Goal: Task Accomplishment & Management: Complete application form

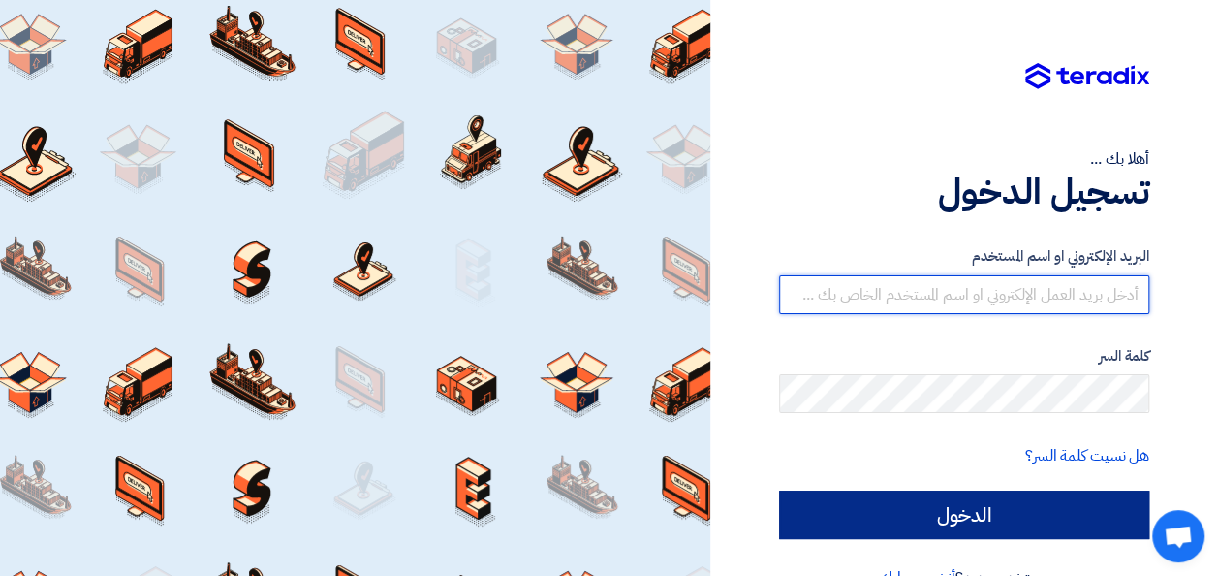
type input "jamal.mohammad@diversey.com"
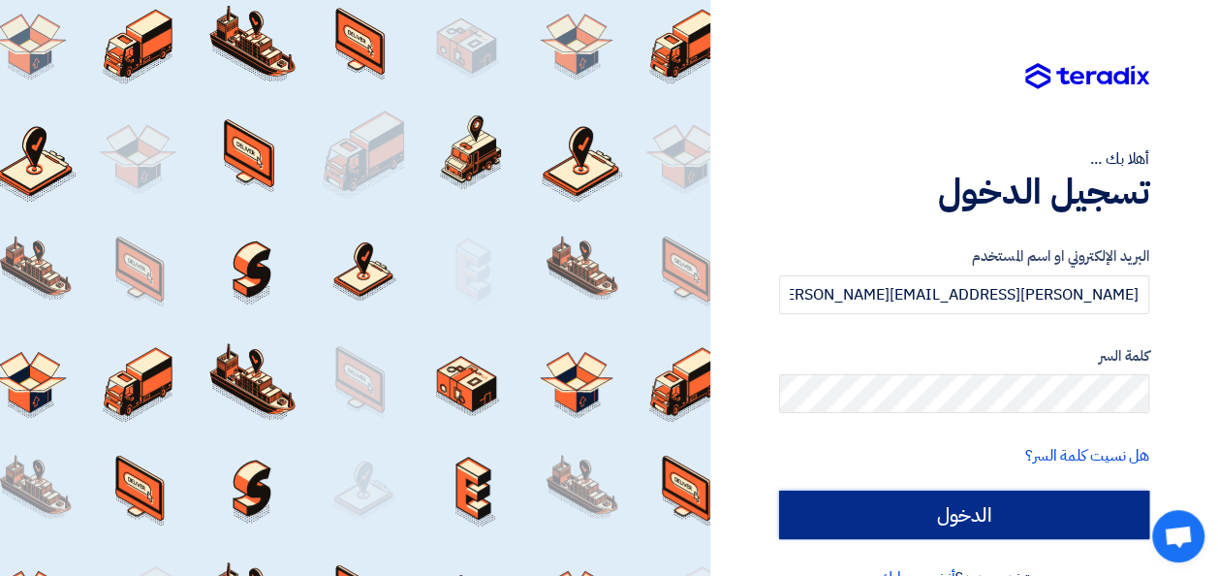
click at [1050, 514] on input "الدخول" at bounding box center [964, 514] width 370 height 48
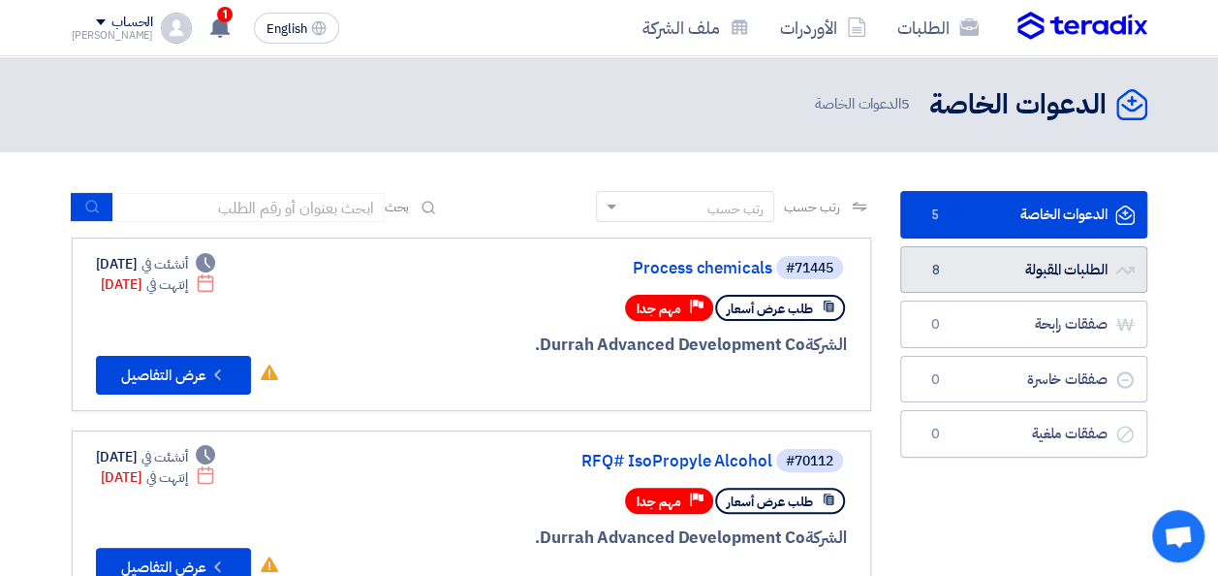
click at [1020, 265] on link "الطلبات المقبولة الطلبات المقبولة 8" at bounding box center [1023, 269] width 247 height 47
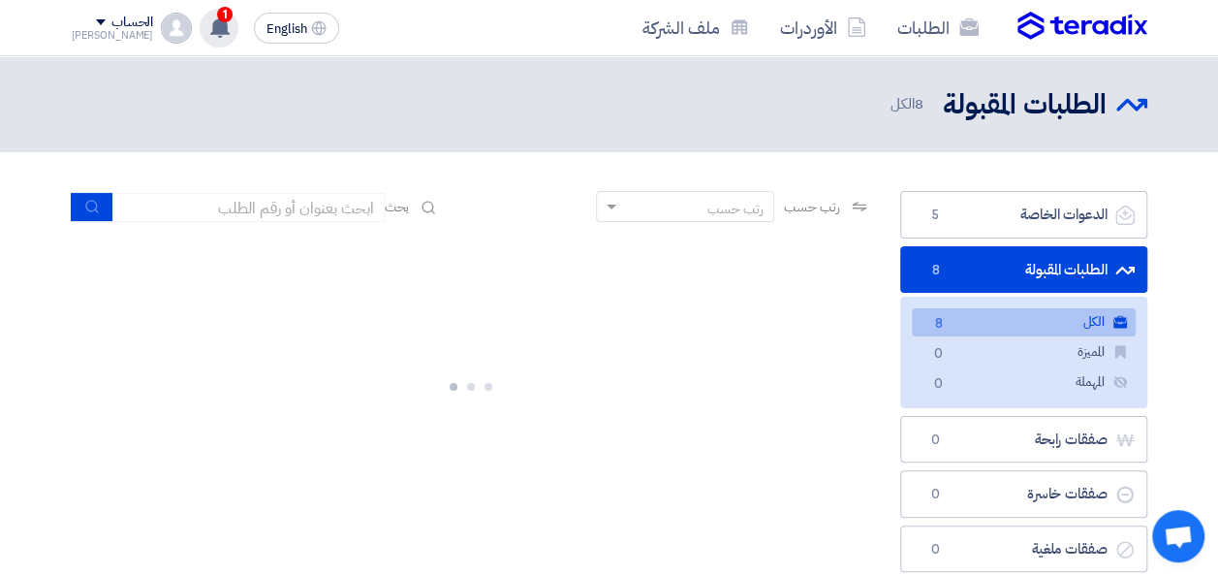
click at [210, 28] on use at bounding box center [219, 26] width 19 height 21
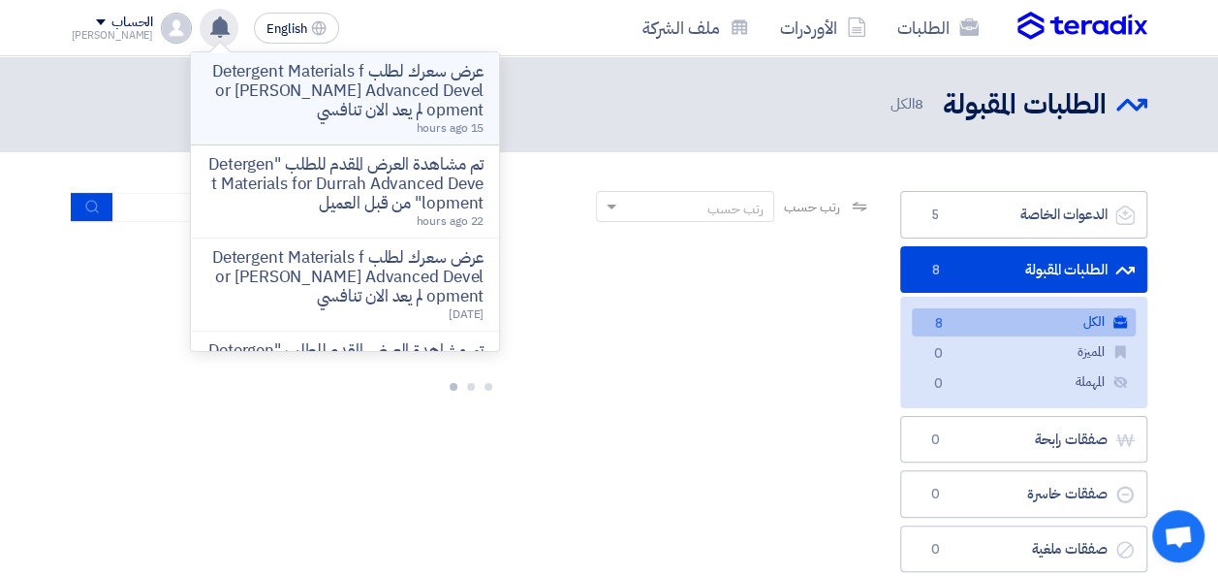
click at [403, 100] on p "عرض سعرك لطلب Detergent Materials for [PERSON_NAME] Advanced Development لم يعد…" at bounding box center [344, 91] width 277 height 58
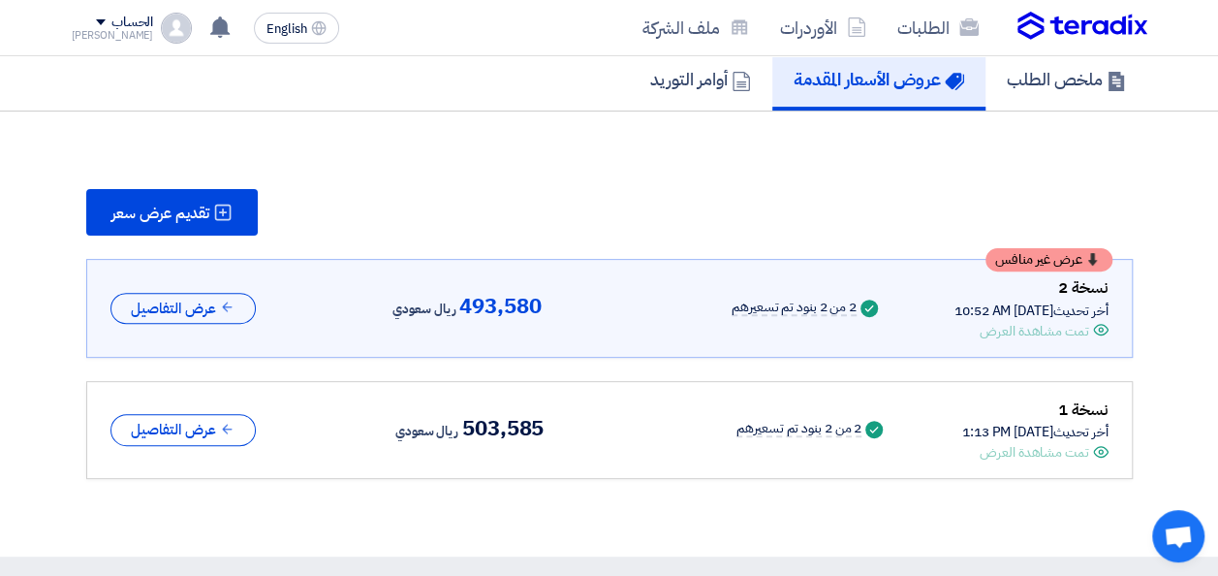
scroll to position [231, 0]
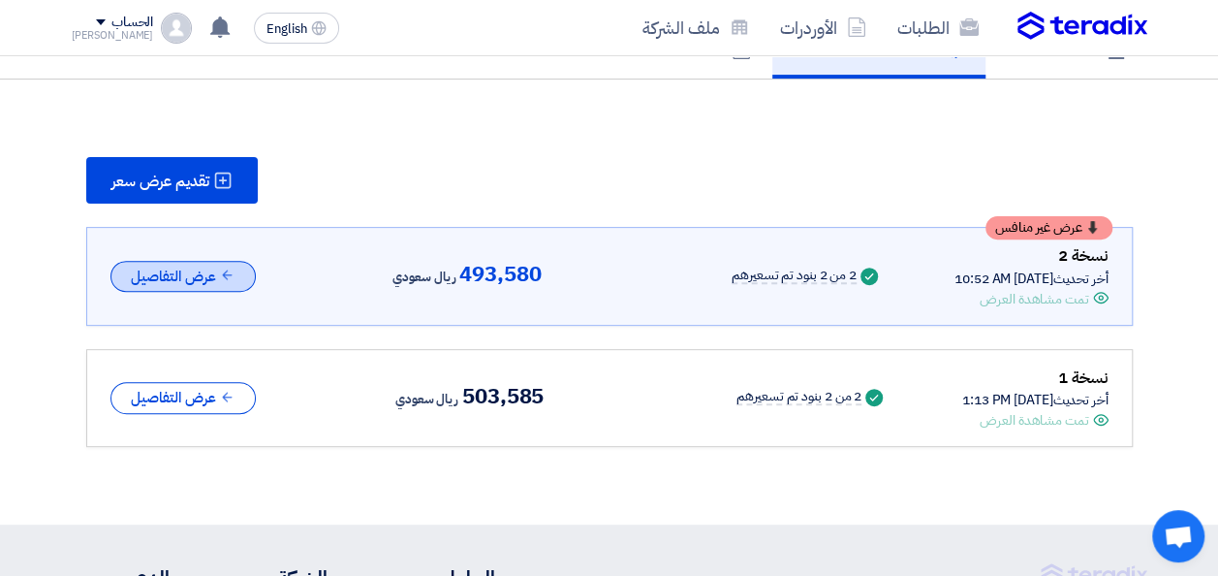
drag, startPoint x: 206, startPoint y: 290, endPoint x: 216, endPoint y: 291, distance: 9.7
click at [209, 291] on button "عرض التفاصيل" at bounding box center [182, 277] width 145 height 32
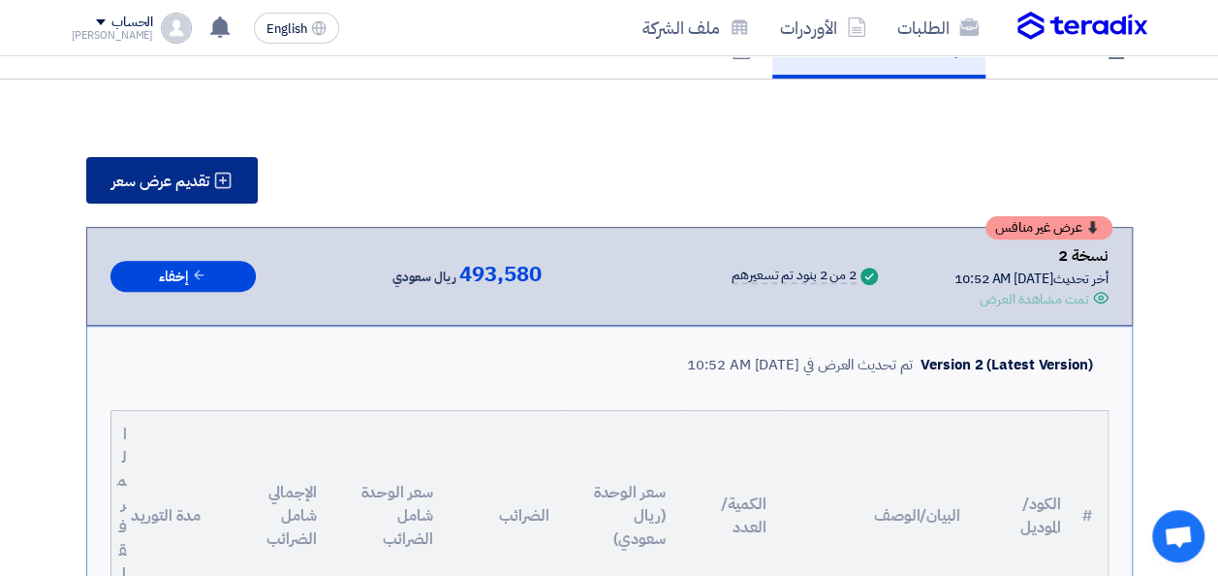
click at [176, 189] on span "تقديم عرض سعر" at bounding box center [160, 181] width 98 height 16
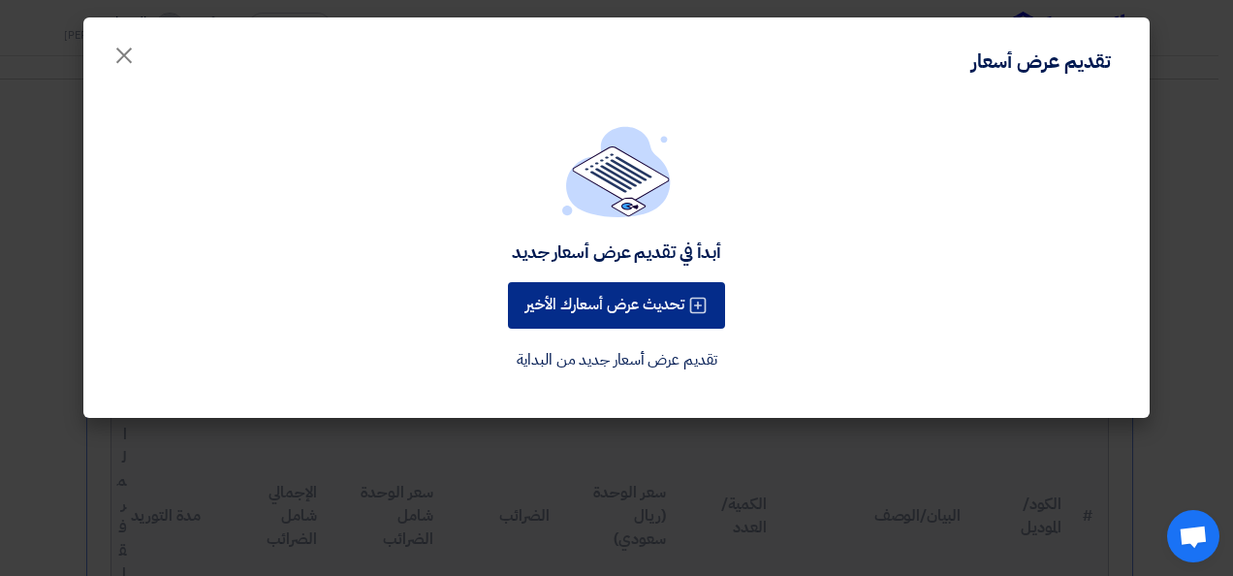
click at [603, 313] on button "تحديث عرض أسعارك الأخير" at bounding box center [616, 305] width 217 height 47
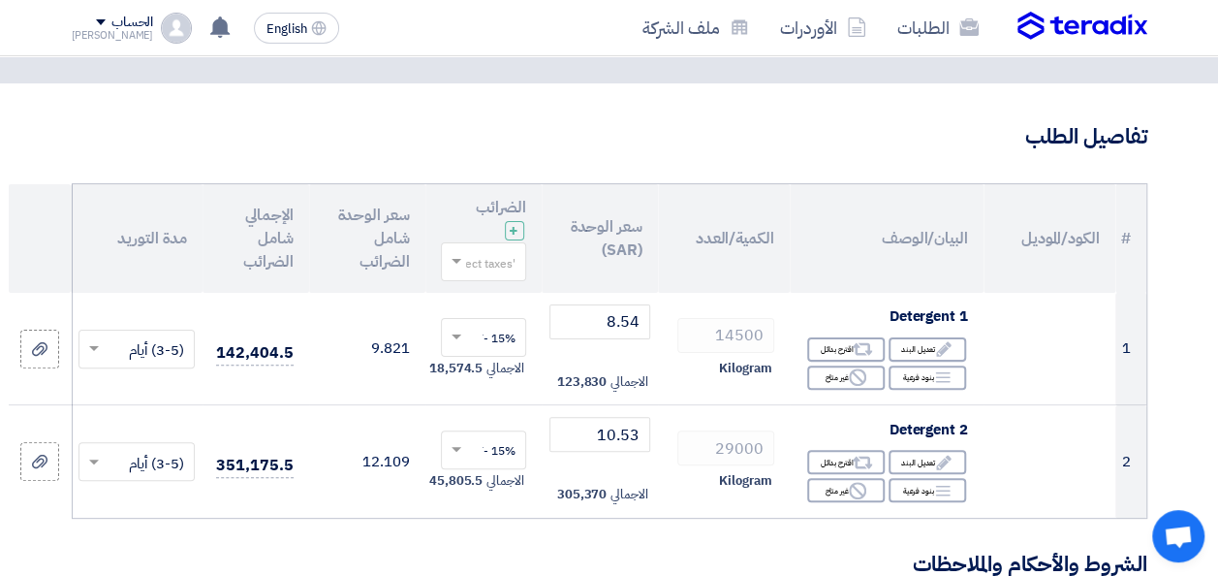
scroll to position [194, 0]
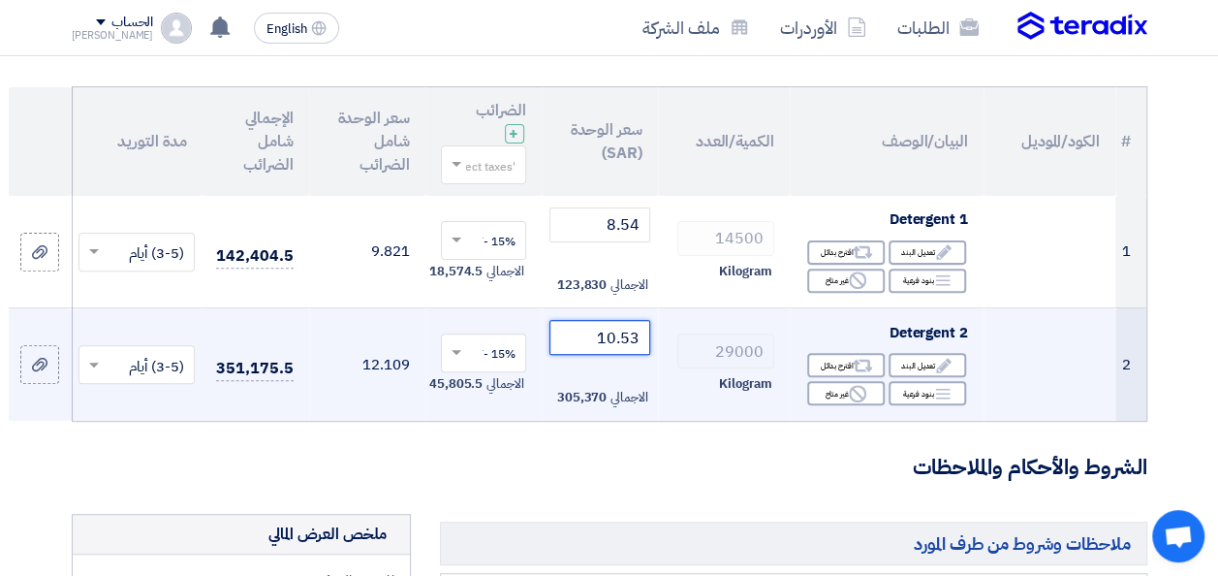
click at [638, 339] on input "10.53" at bounding box center [599, 337] width 101 height 35
drag, startPoint x: 637, startPoint y: 336, endPoint x: 622, endPoint y: 335, distance: 14.6
click at [622, 335] on input "10.53" at bounding box center [599, 337] width 101 height 35
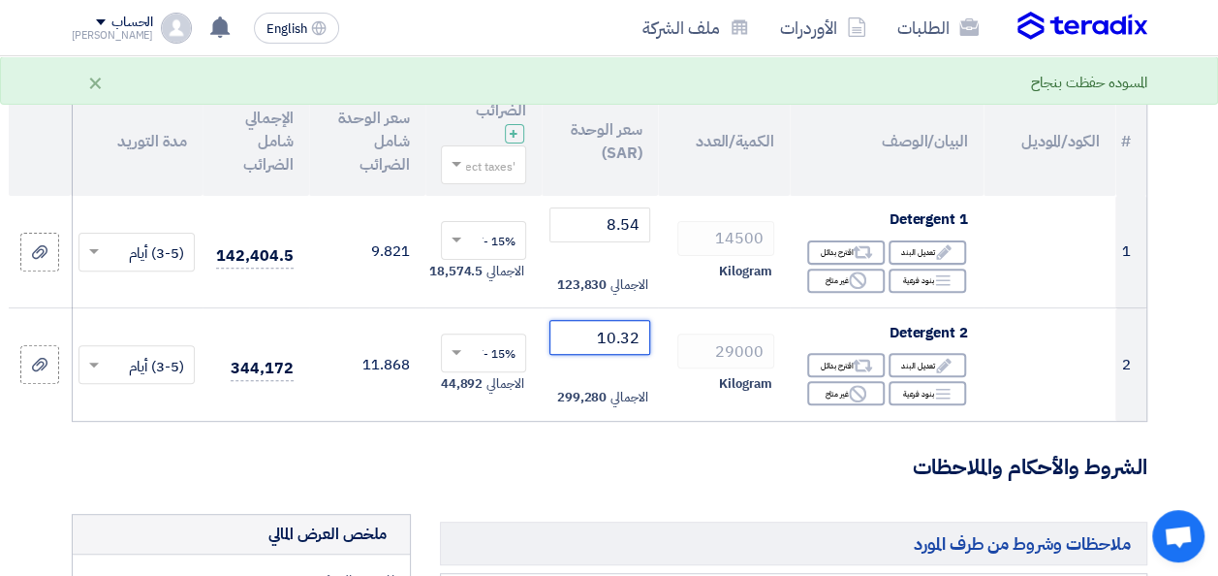
type input "10.32"
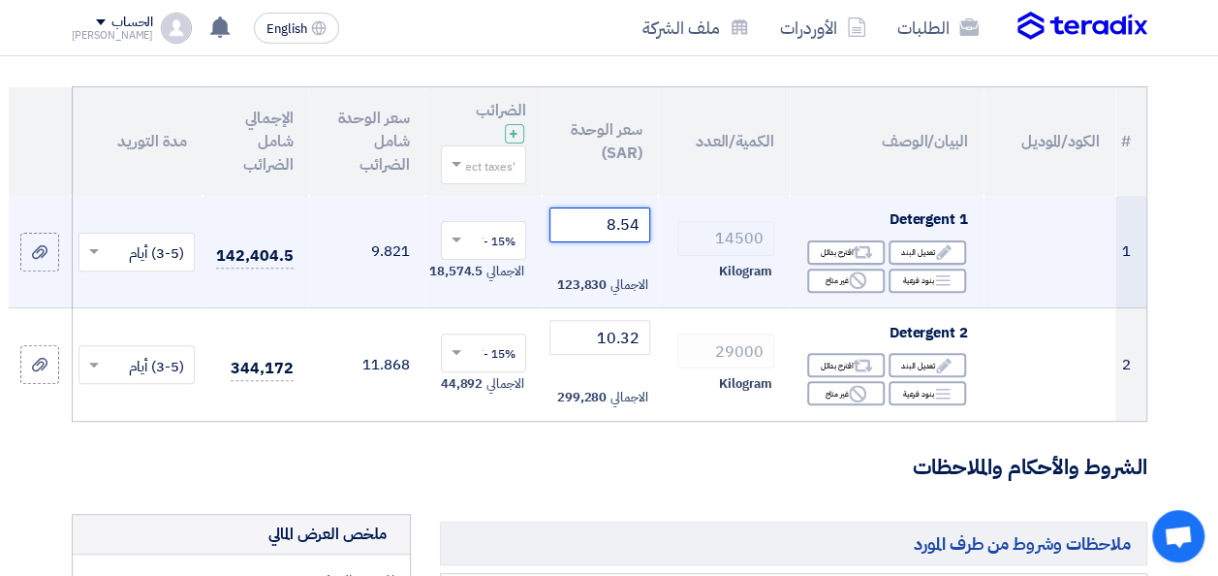
click at [642, 225] on input "8.54" at bounding box center [599, 224] width 101 height 35
drag, startPoint x: 639, startPoint y: 229, endPoint x: 624, endPoint y: 228, distance: 14.6
click at [624, 228] on input "8.54" at bounding box center [599, 224] width 101 height 35
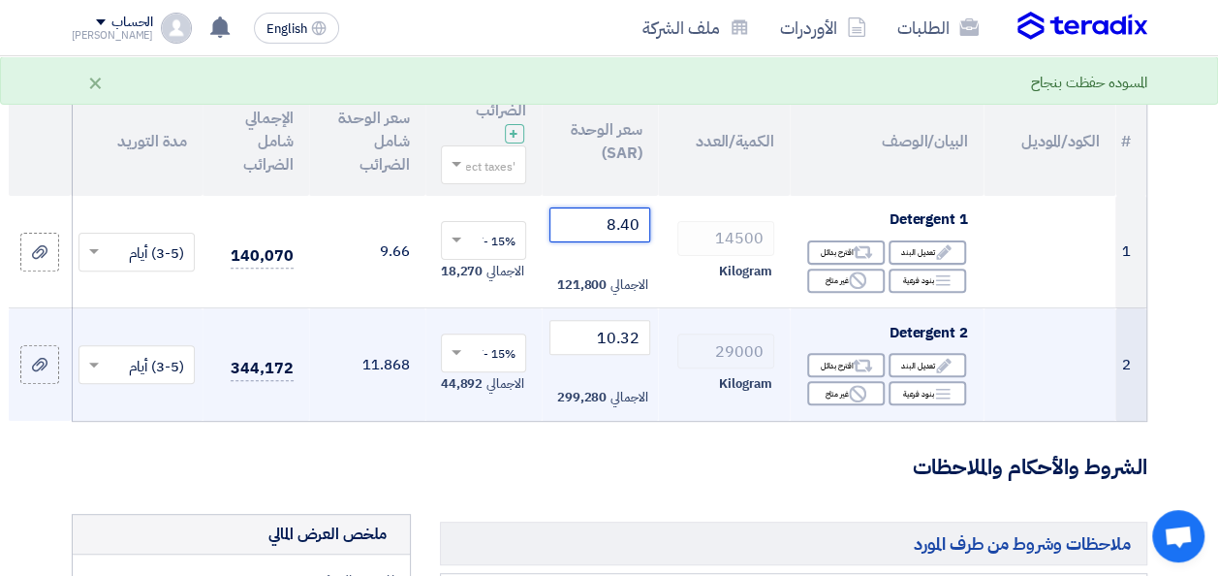
type input "8.40"
click at [663, 333] on td "29000 Kilogram" at bounding box center [724, 364] width 132 height 112
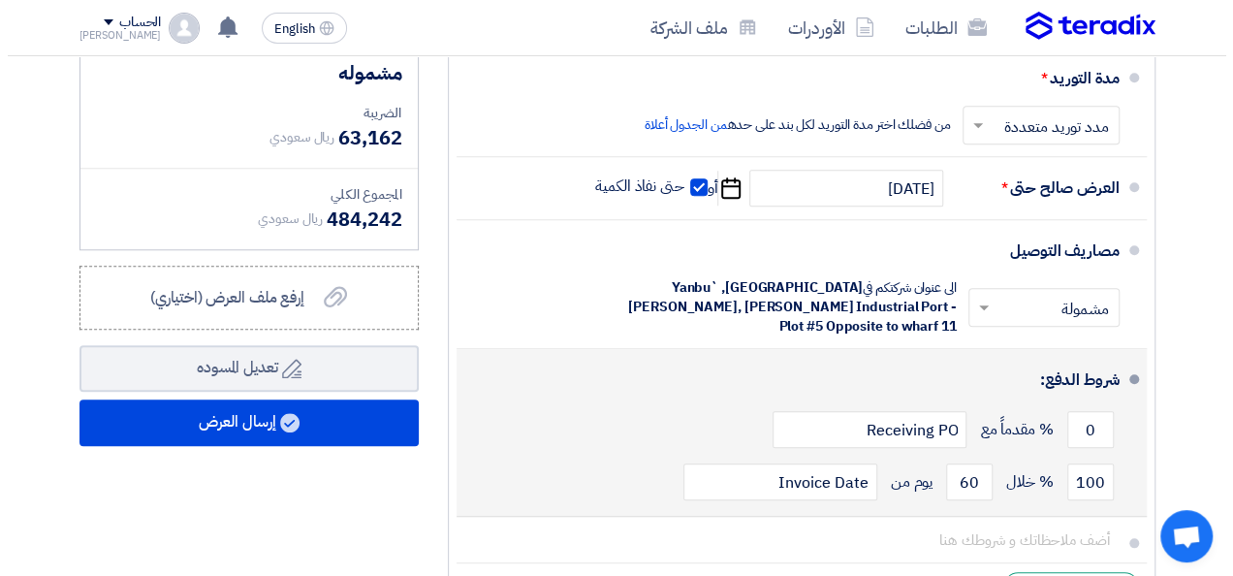
scroll to position [872, 0]
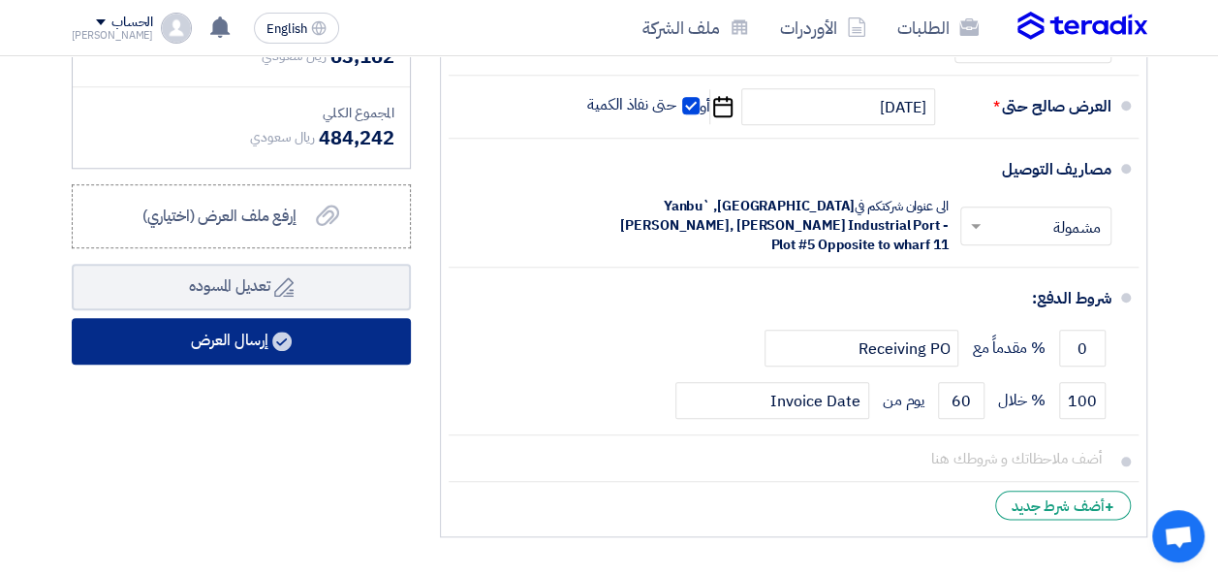
click at [290, 331] on icon at bounding box center [281, 340] width 19 height 19
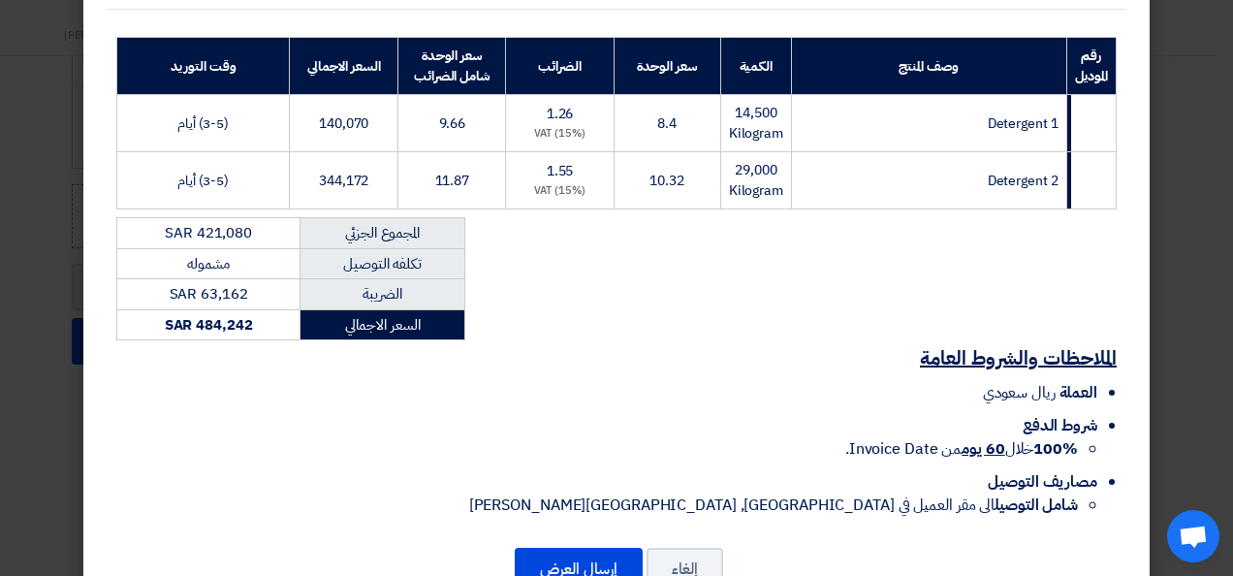
scroll to position [352, 0]
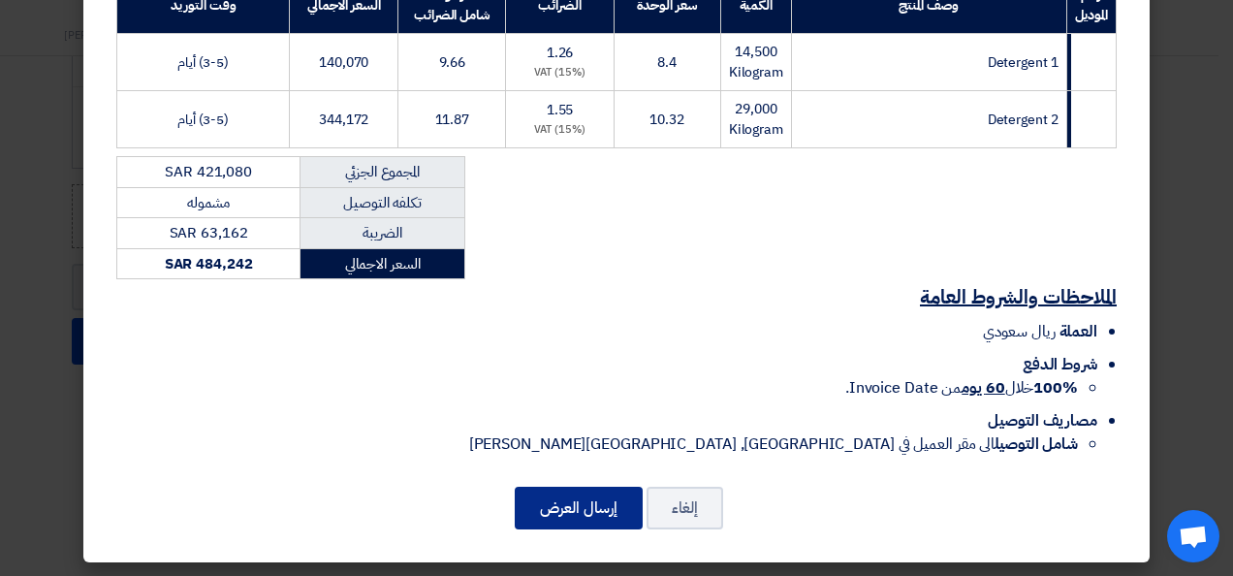
click at [595, 494] on button "إرسال العرض" at bounding box center [579, 507] width 128 height 43
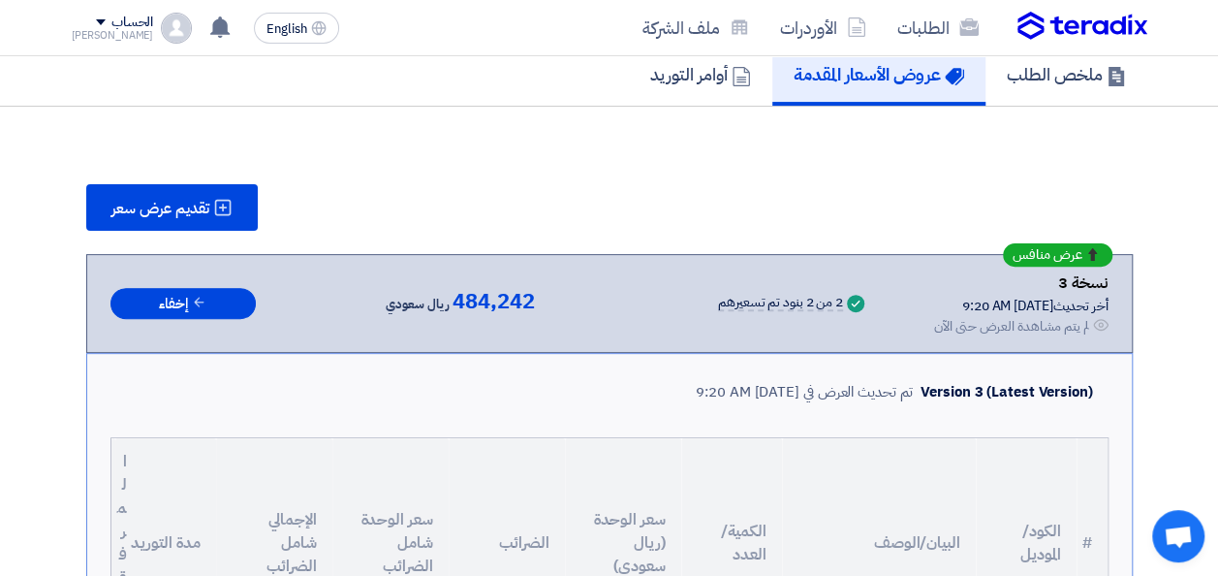
scroll to position [97, 0]
